Goal: Use online tool/utility: Utilize a website feature to perform a specific function

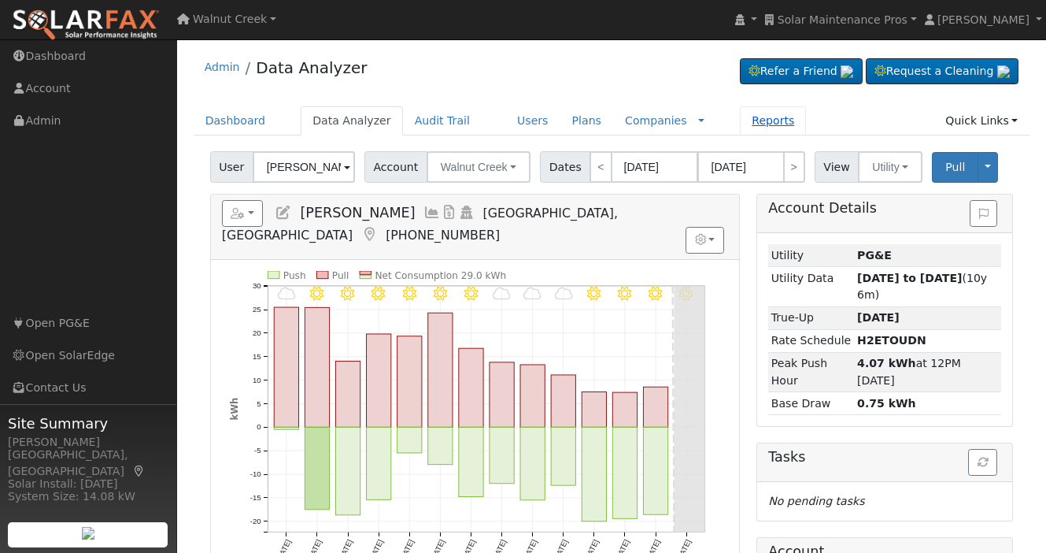
click at [745, 124] on link "Reports" at bounding box center [773, 120] width 66 height 29
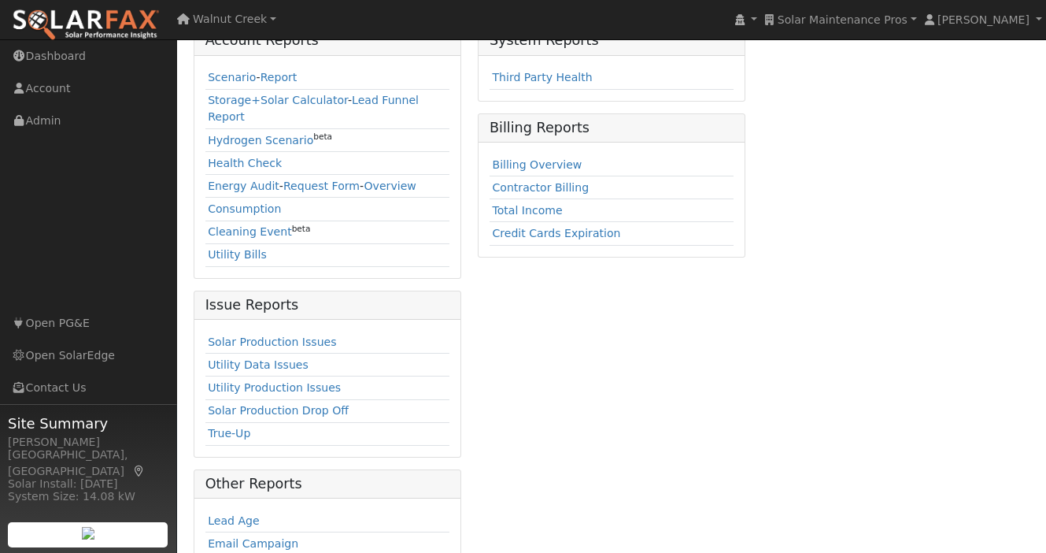
scroll to position [436, 0]
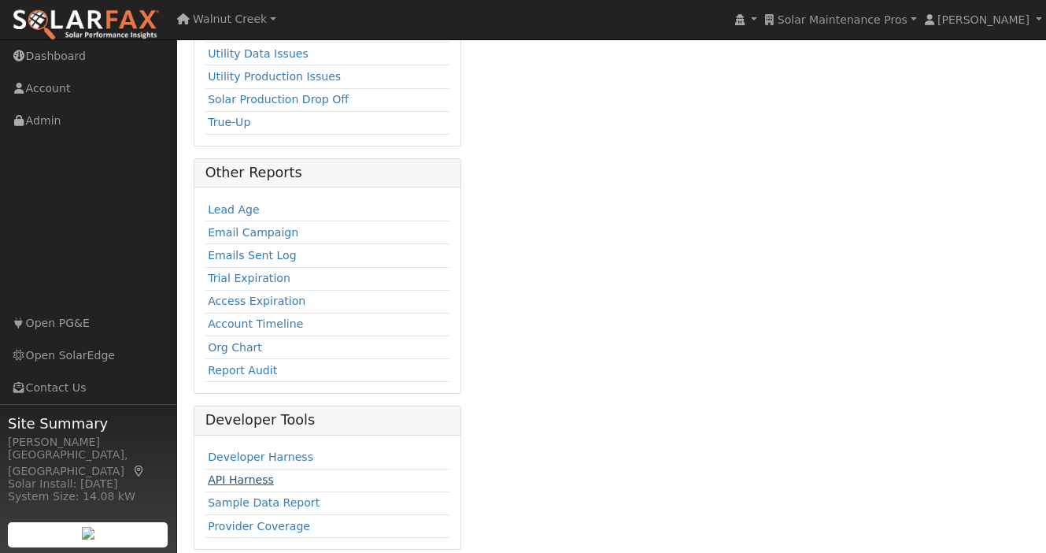
click at [250, 473] on link "API Harness" at bounding box center [241, 479] width 66 height 13
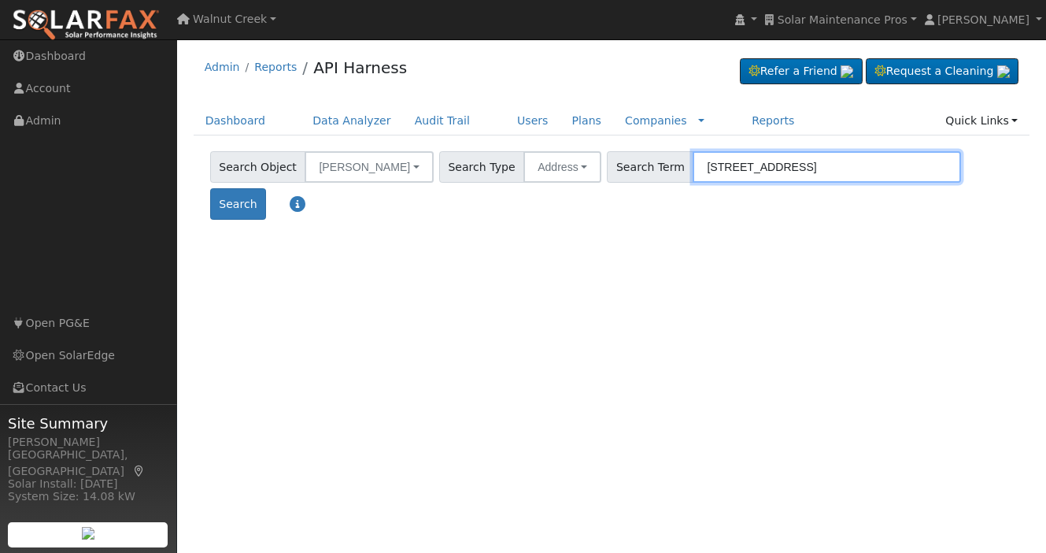
click at [712, 168] on input "[STREET_ADDRESS]" at bounding box center [827, 166] width 268 height 31
paste input "[STREET_ADDRESS][PERSON_NAME]"
type input "[STREET_ADDRESS][PERSON_NAME]"
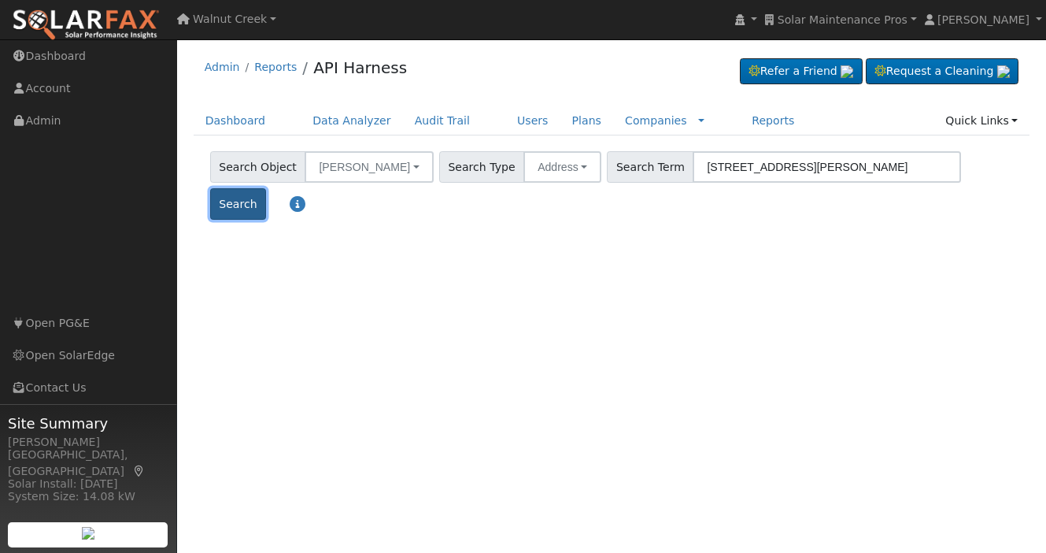
click at [266, 188] on button "Search" at bounding box center [238, 203] width 56 height 31
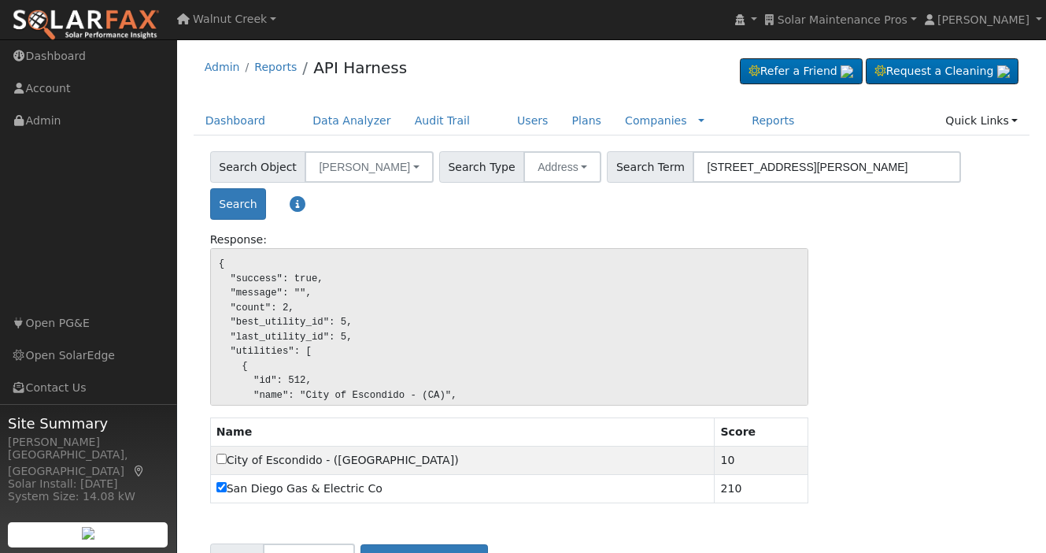
scroll to position [34, 0]
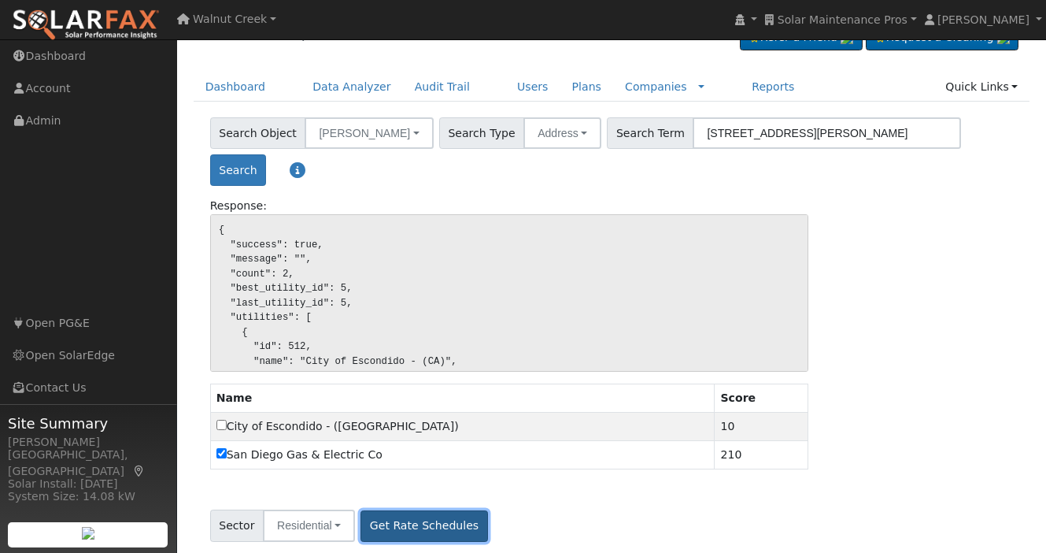
click at [447, 510] on button "Get Rate Schedules" at bounding box center [424, 525] width 127 height 31
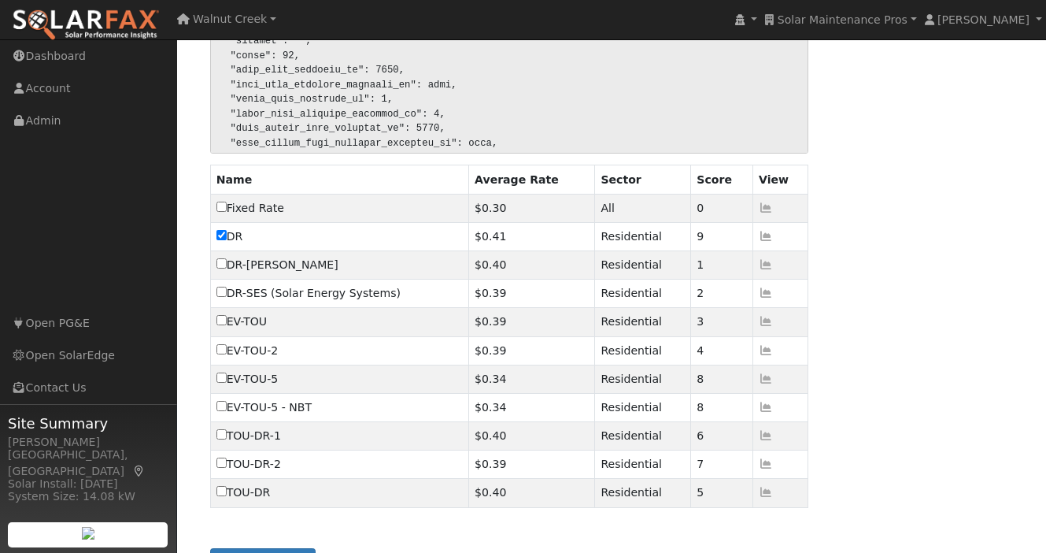
scroll to position [646, 0]
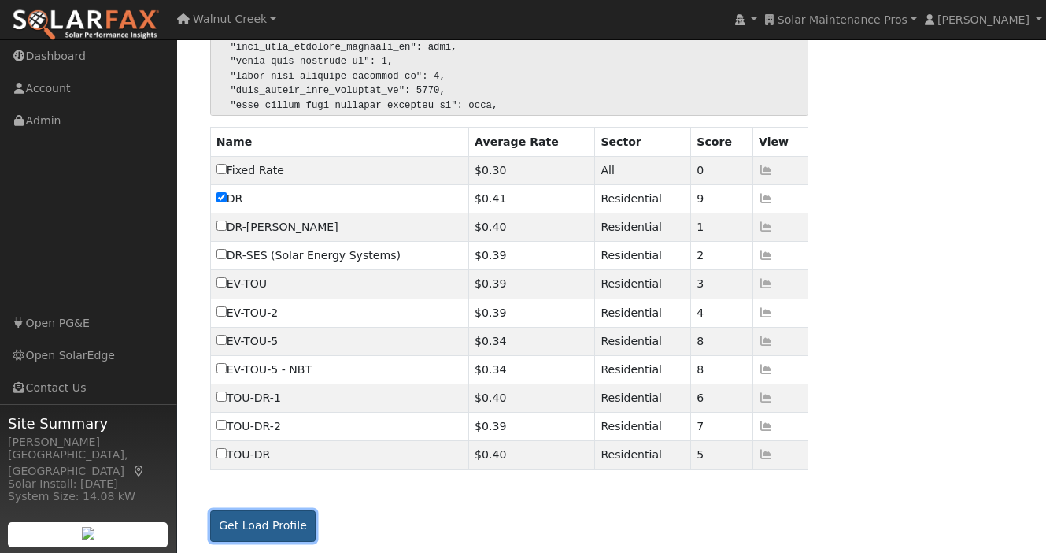
click at [232, 511] on button "Get Load Profile" at bounding box center [263, 525] width 106 height 31
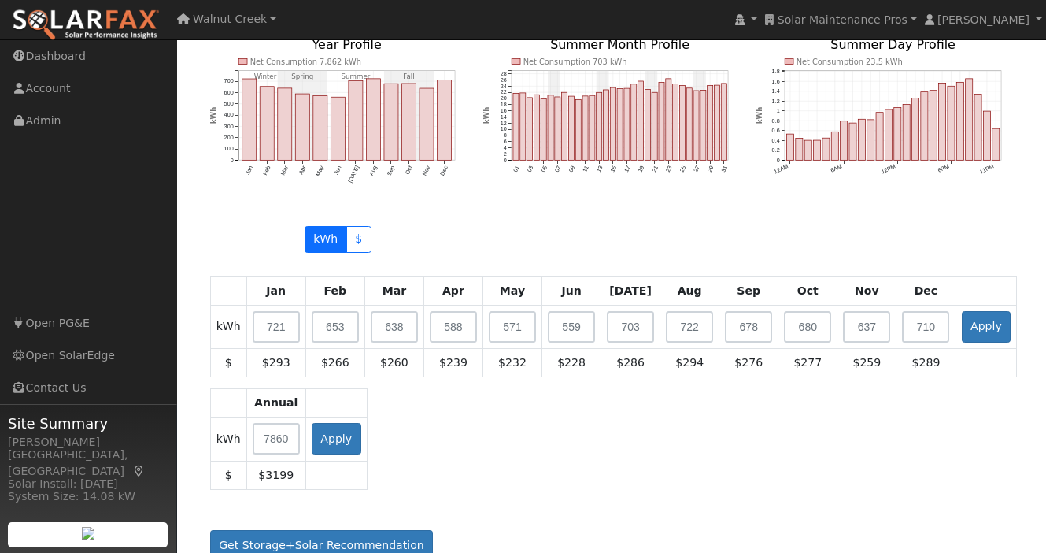
scroll to position [1389, 0]
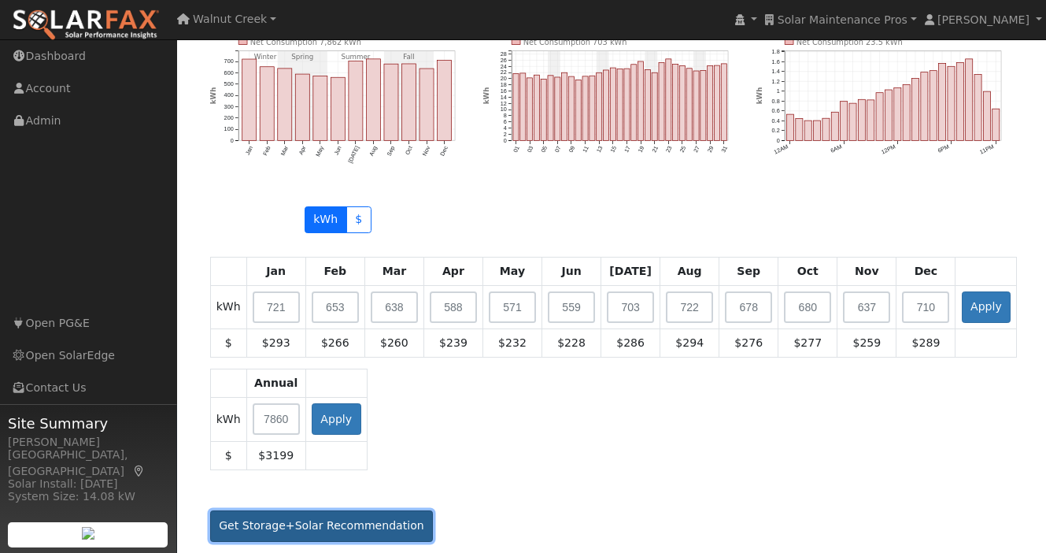
click at [321, 518] on button "Get Storage+Solar Recommendation" at bounding box center [322, 525] width 224 height 31
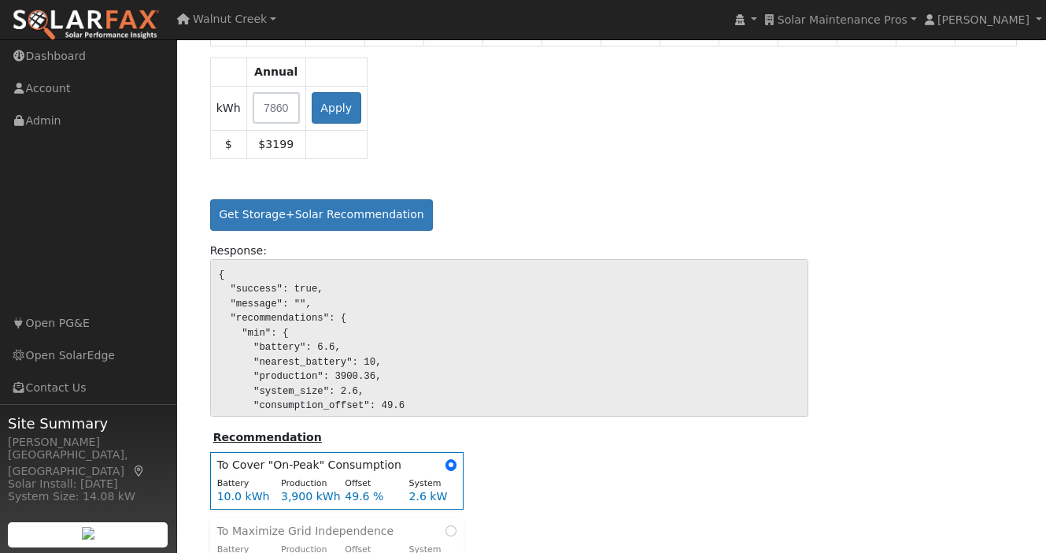
scroll to position [1793, 0]
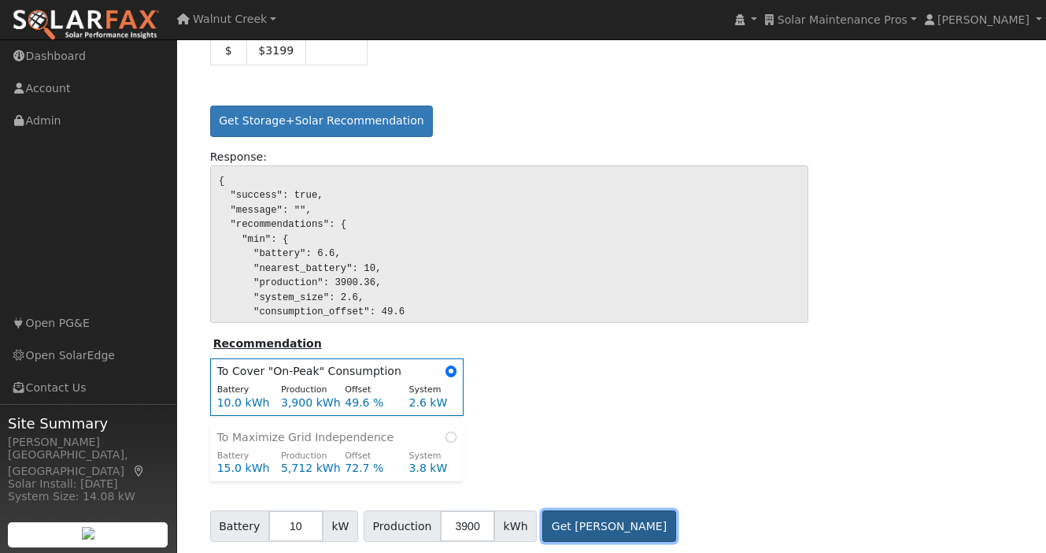
click at [576, 527] on button "Get Bill Savings" at bounding box center [609, 525] width 134 height 31
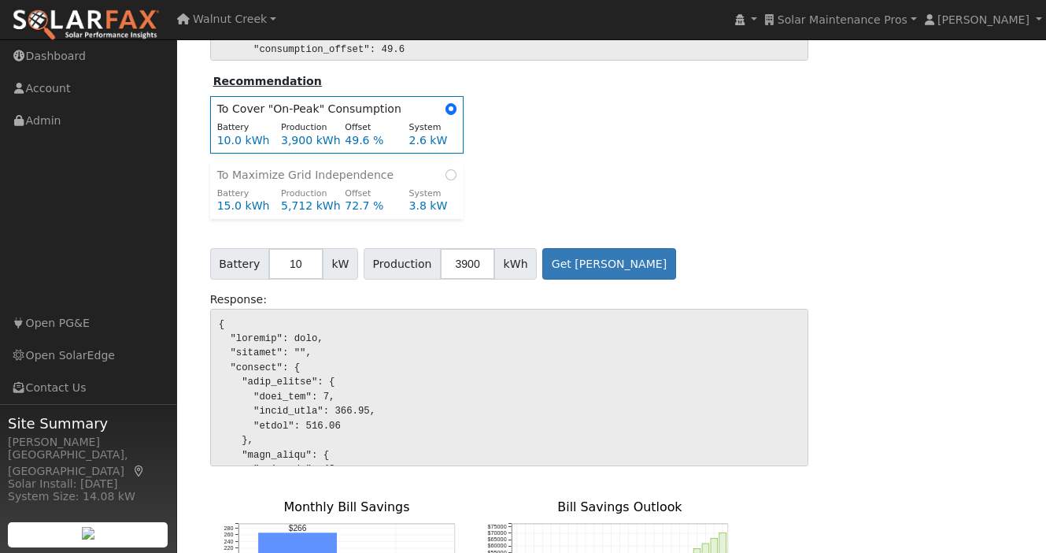
scroll to position [2167, 0]
